Goal: Information Seeking & Learning: Learn about a topic

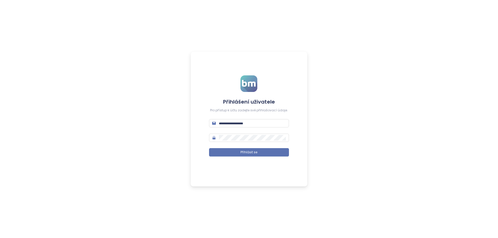
click at [342, 30] on div "Přihlášení uživatele Pro přístup k účtu zadejte své přihlašovací údaje. Přihlás…" at bounding box center [249, 119] width 498 height 238
click at [273, 124] on input "text" at bounding box center [252, 124] width 67 height 6
type input "*"
type input "**********"
click at [209, 148] on button "Přihlásit se" at bounding box center [249, 152] width 80 height 8
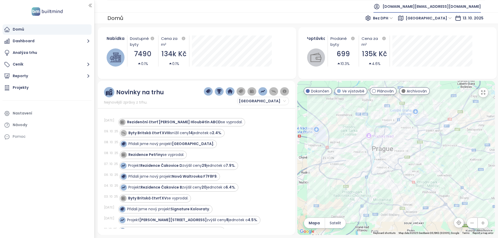
click at [379, 8] on icon at bounding box center [376, 6] width 5 height 5
click at [430, 19] on li "Odhlásit se" at bounding box center [454, 21] width 50 height 10
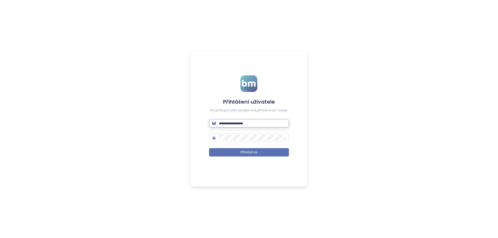
click at [238, 126] on input "text" at bounding box center [252, 124] width 67 height 6
type input "**********"
click at [230, 148] on form "**********" at bounding box center [249, 118] width 80 height 87
click at [232, 148] on button "Přihlásit se" at bounding box center [249, 152] width 80 height 8
click at [380, 140] on div "**********" at bounding box center [249, 119] width 498 height 238
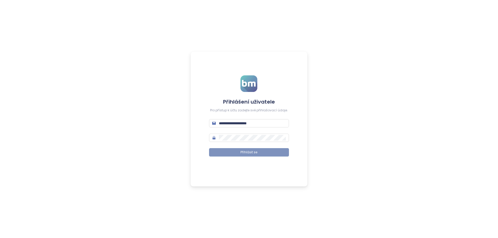
click at [249, 149] on button "Přihlásit se" at bounding box center [249, 152] width 80 height 8
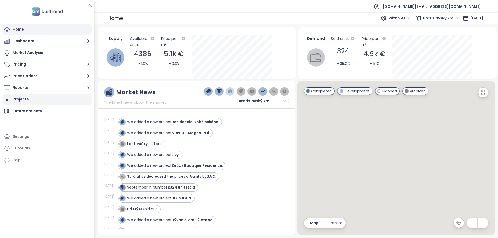
click at [15, 100] on div "Projects" at bounding box center [21, 99] width 16 height 6
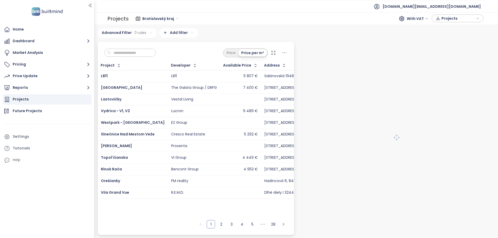
click at [130, 54] on input "text" at bounding box center [132, 53] width 42 height 8
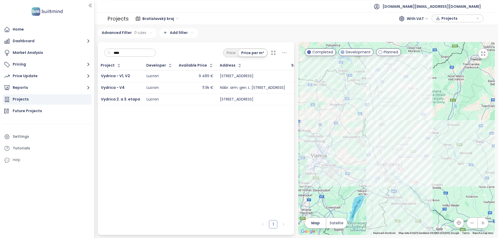
type input "****"
click at [122, 79] on td "Vydrica - V1, V2" at bounding box center [121, 76] width 46 height 12
click at [119, 78] on span "Vydrica - V1, V2" at bounding box center [115, 75] width 29 height 5
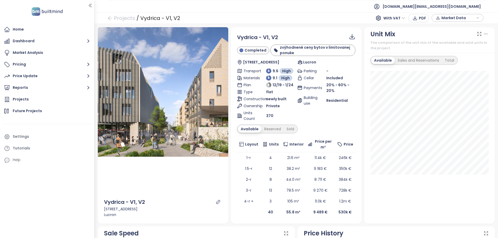
click at [387, 7] on ul "[DOMAIN_NAME][EMAIL_ADDRESS][DOMAIN_NAME]" at bounding box center [295, 6] width 377 height 13
click at [397, 15] on span "With VAT" at bounding box center [394, 18] width 22 height 8
click at [462, 18] on span "Market Data" at bounding box center [457, 18] width 33 height 8
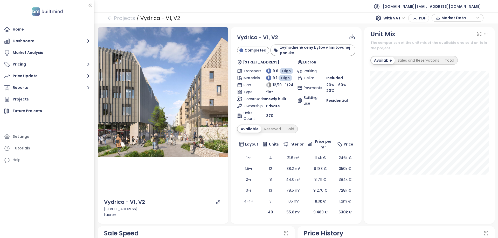
click at [489, 32] on div "Unit Mix The comparison of the unit mix of the available and sold units in the …" at bounding box center [429, 40] width 131 height 26
click at [488, 32] on div "Unit Mix The comparison of the unit mix of the available and sold units in the …" at bounding box center [429, 40] width 131 height 26
click at [487, 32] on icon at bounding box center [485, 33] width 5 height 5
click at [488, 46] on div "Display values" at bounding box center [477, 46] width 33 height 6
click at [490, 46] on div "Display values" at bounding box center [477, 46] width 33 height 6
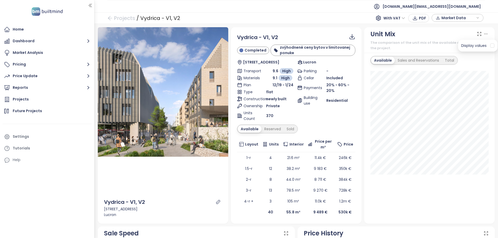
click at [433, 37] on div "Unit Mix" at bounding box center [429, 34] width 118 height 10
click at [487, 32] on icon at bounding box center [485, 33] width 5 height 5
click at [438, 37] on div "Unit Mix" at bounding box center [429, 34] width 118 height 10
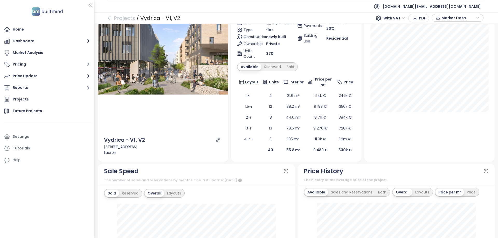
scroll to position [187, 0]
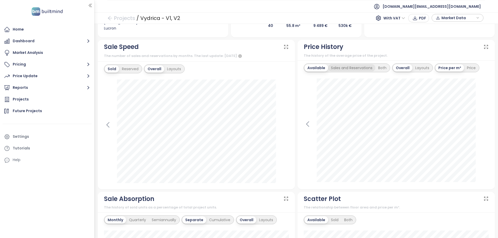
click at [344, 66] on div "Sales and Reservations" at bounding box center [351, 67] width 47 height 7
click at [384, 69] on div "Both" at bounding box center [383, 67] width 14 height 7
click at [415, 71] on div "Layouts" at bounding box center [421, 67] width 20 height 7
click at [360, 43] on div "Price History" at bounding box center [395, 47] width 185 height 10
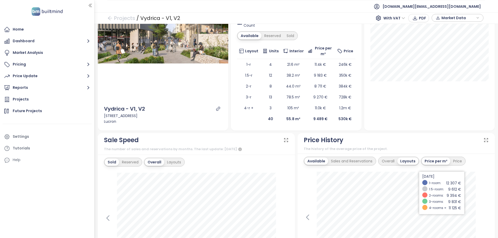
scroll to position [31, 0]
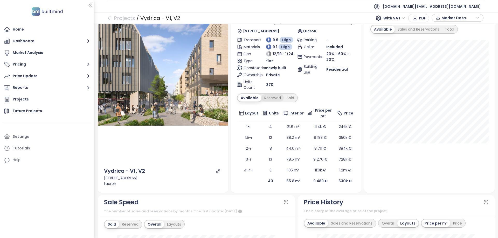
click at [272, 100] on div "Reserved" at bounding box center [272, 97] width 22 height 7
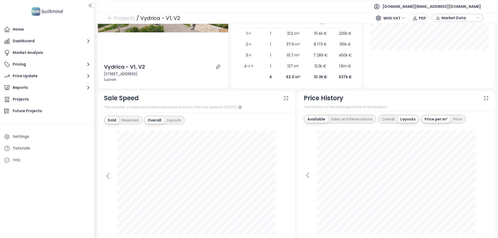
scroll to position [62, 0]
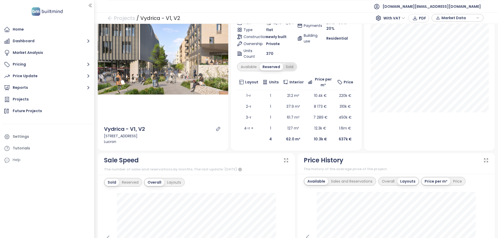
click at [290, 69] on div "Sold" at bounding box center [289, 66] width 13 height 7
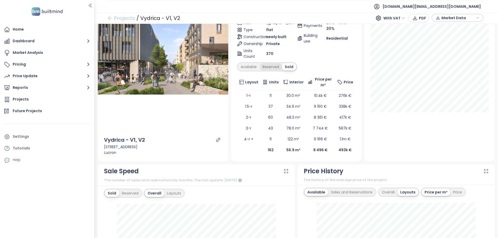
click at [271, 68] on div "Reserved" at bounding box center [270, 66] width 22 height 7
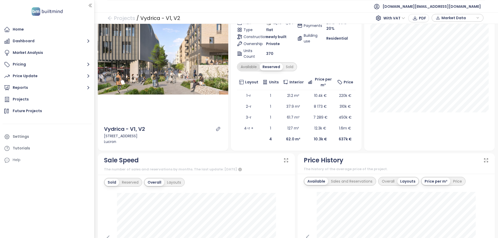
click at [251, 65] on div "Available" at bounding box center [249, 66] width 22 height 7
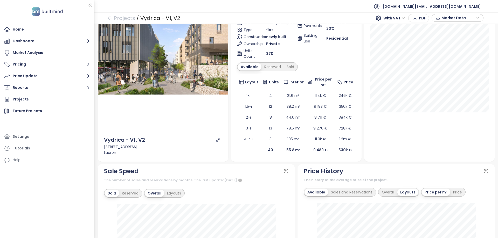
click at [251, 68] on div "Available" at bounding box center [250, 66] width 24 height 7
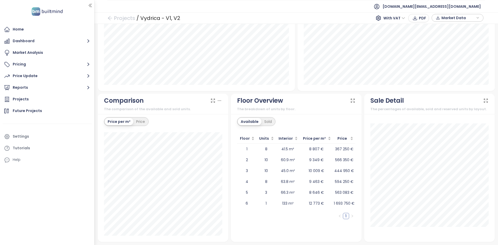
scroll to position [312, 0]
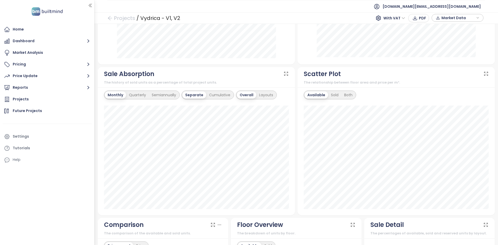
click at [325, 91] on div "Available Sold Both" at bounding box center [329, 95] width 52 height 9
click at [329, 92] on div "Sold" at bounding box center [334, 94] width 13 height 7
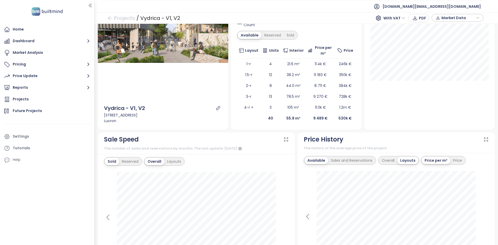
scroll to position [0, 0]
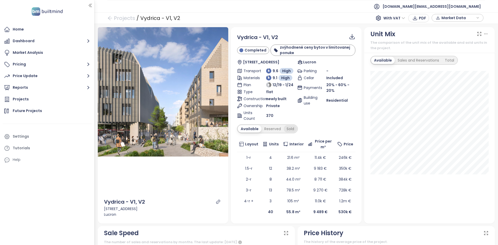
click at [284, 131] on div "Sold" at bounding box center [290, 128] width 13 height 7
click at [274, 130] on div "Reserved" at bounding box center [270, 128] width 22 height 7
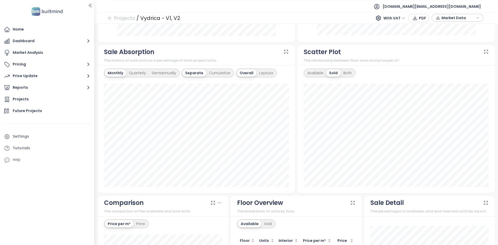
scroll to position [311, 0]
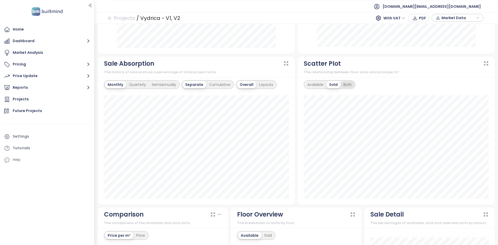
click at [348, 85] on div "Both" at bounding box center [347, 84] width 14 height 7
click at [319, 86] on div "Available" at bounding box center [315, 84] width 22 height 7
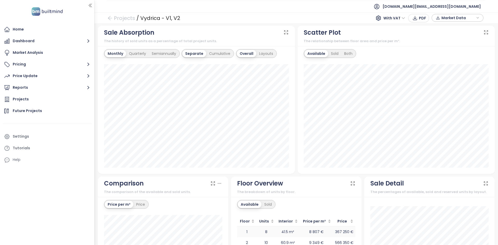
scroll to position [425, 0]
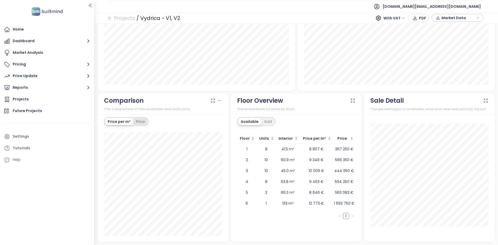
drag, startPoint x: 137, startPoint y: 128, endPoint x: 138, endPoint y: 124, distance: 4.0
click at [137, 127] on div "Price per m² Price 2-rooms Available: 8 711 € Sold: 8 361 €" at bounding box center [163, 178] width 131 height 128
click at [138, 124] on div "Price" at bounding box center [140, 121] width 15 height 7
click at [112, 122] on div "Price per m²" at bounding box center [119, 121] width 28 height 7
click at [267, 120] on div "Sold" at bounding box center [267, 121] width 13 height 7
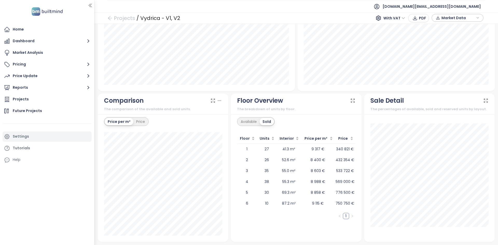
click at [30, 139] on div "Settings" at bounding box center [47, 137] width 89 height 10
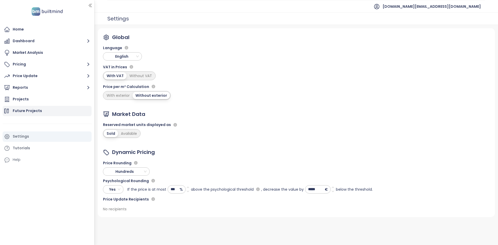
click at [26, 115] on div "Future Projects" at bounding box center [47, 111] width 89 height 10
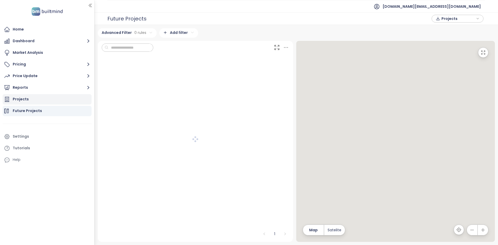
click at [18, 100] on div "Projects" at bounding box center [21, 99] width 16 height 6
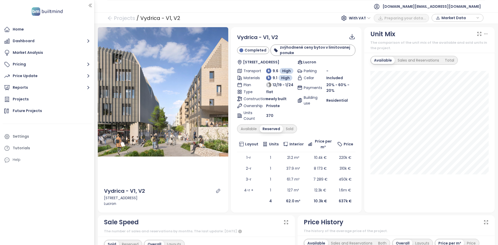
scroll to position [425, 0]
